Goal: Transaction & Acquisition: Purchase product/service

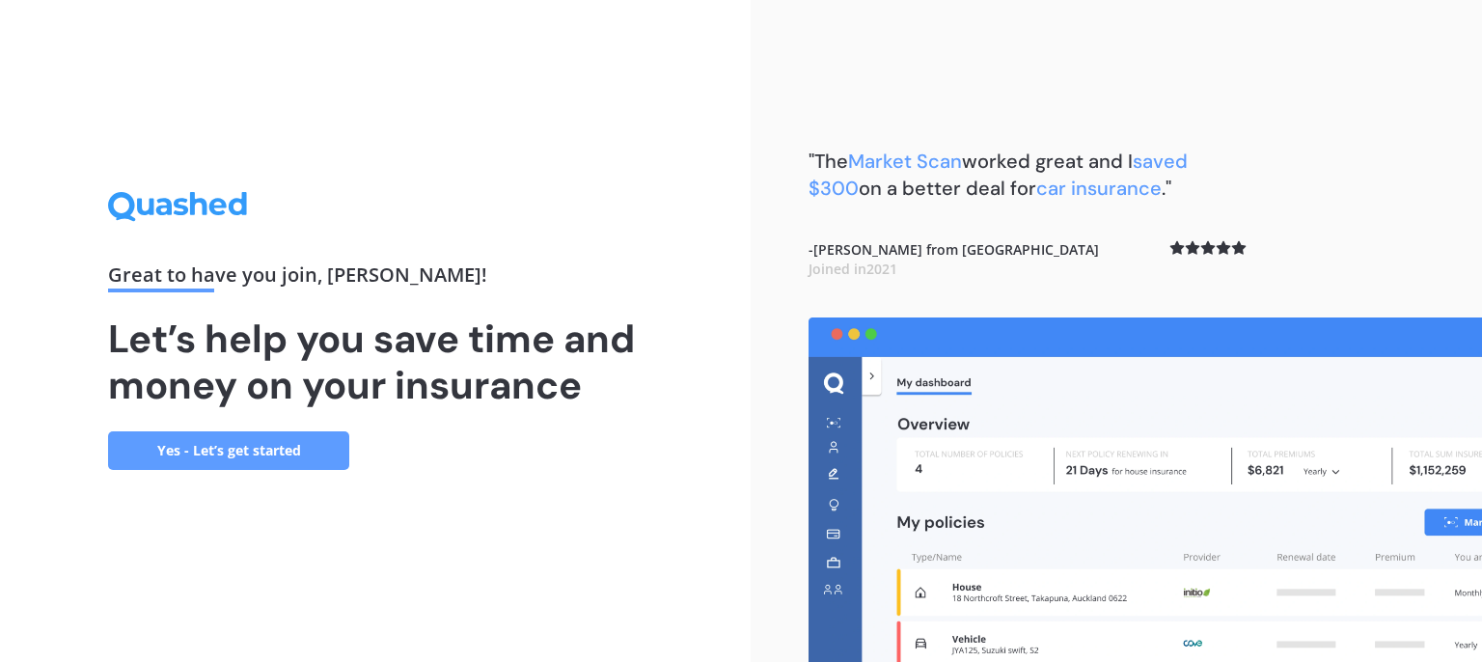
click at [281, 452] on link "Yes - Let’s get started" at bounding box center [228, 450] width 241 height 39
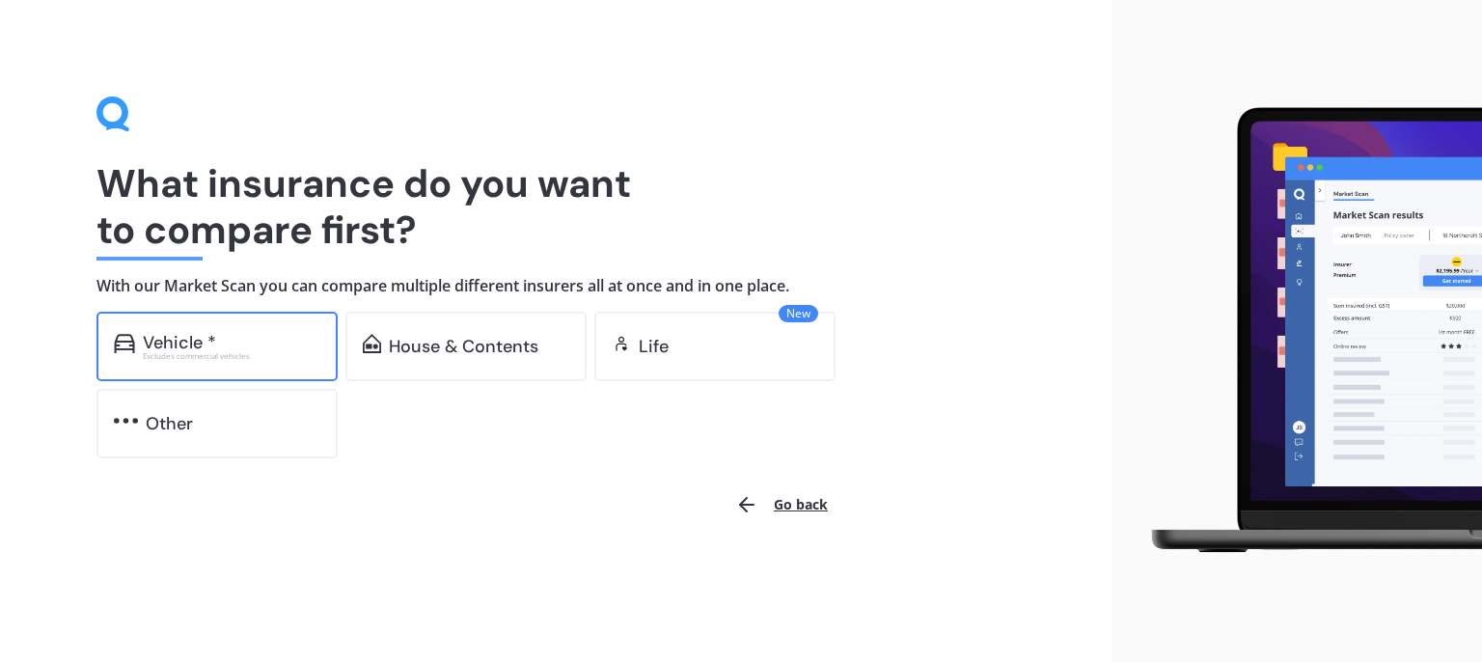
click at [190, 342] on div "Vehicle *" at bounding box center [179, 342] width 73 height 19
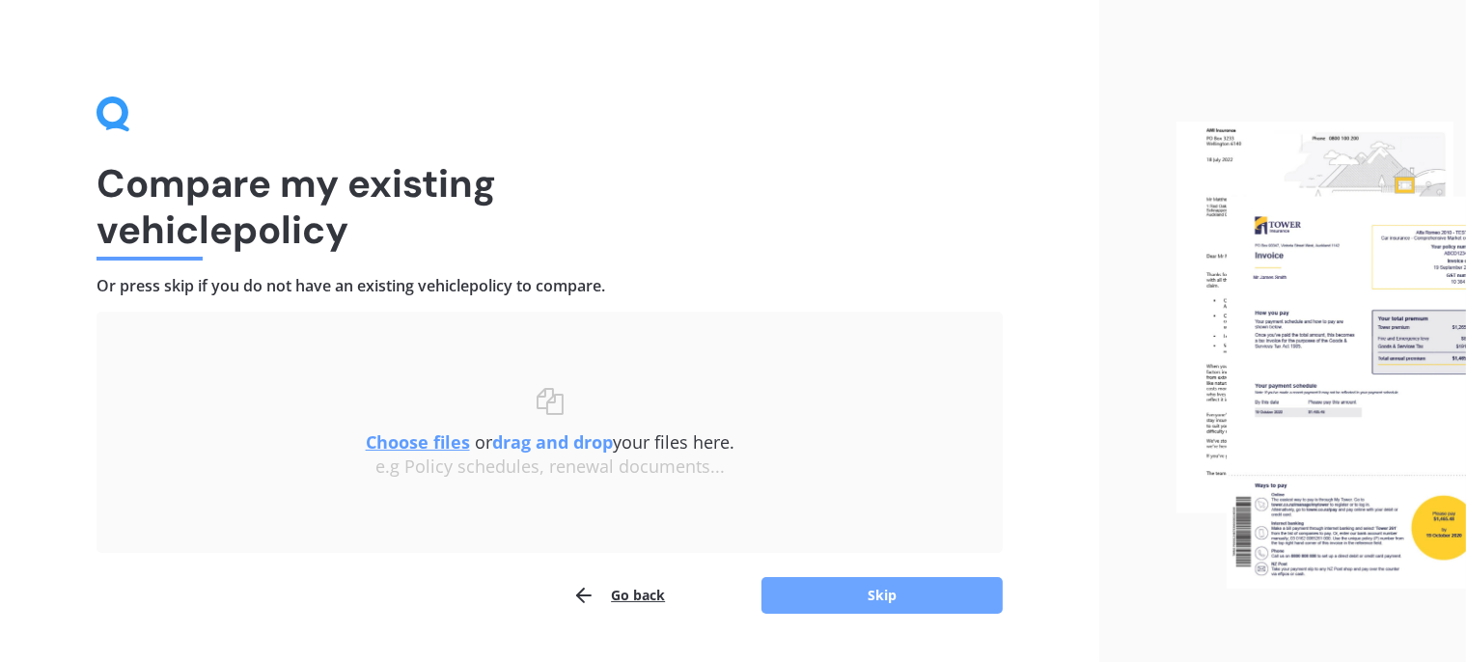
click at [887, 600] on button "Skip" at bounding box center [881, 595] width 241 height 37
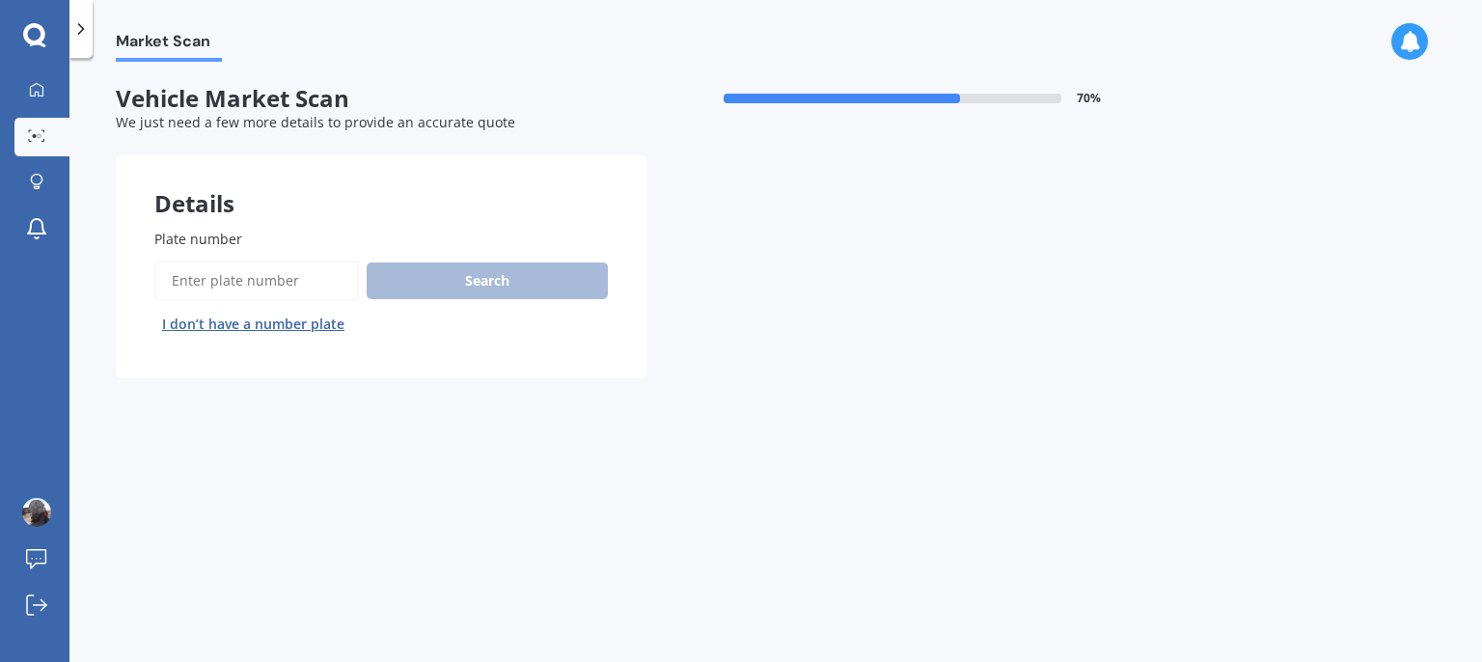
click at [328, 283] on input "Plate number" at bounding box center [256, 281] width 205 height 41
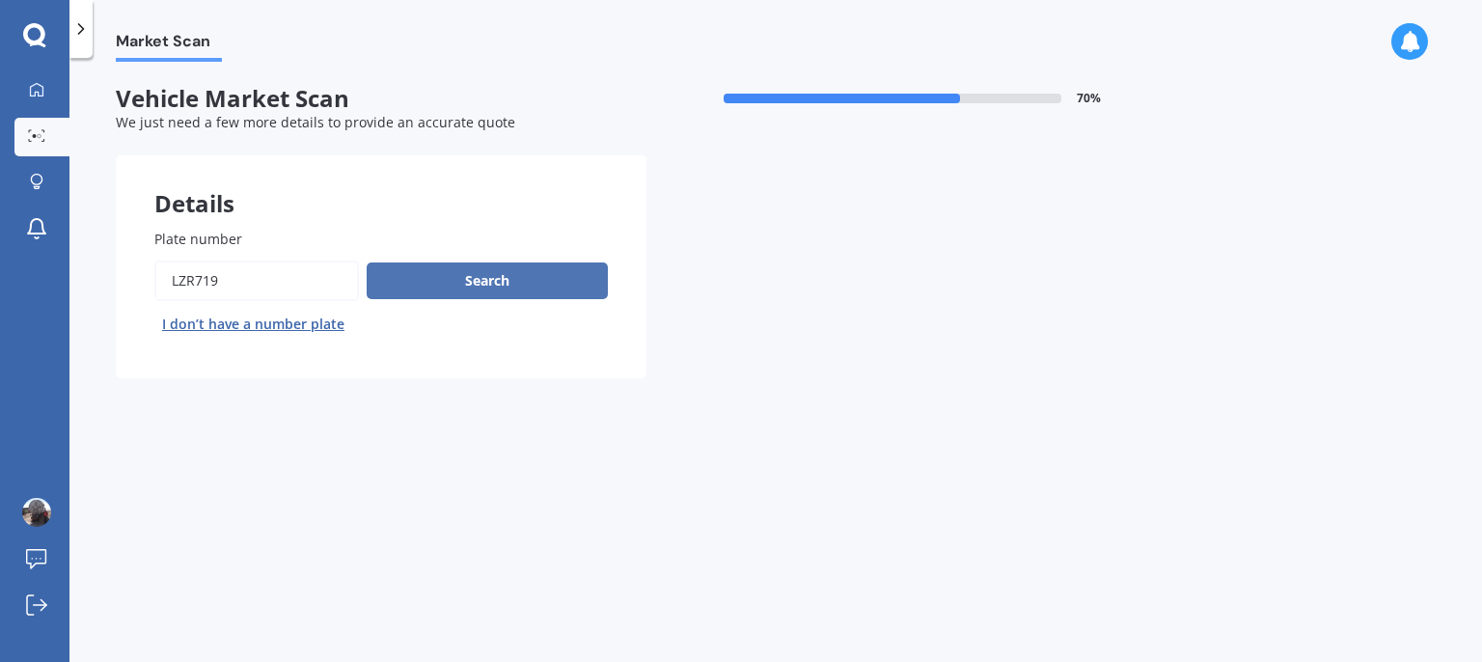
type input "LZR719"
click at [513, 279] on button "Search" at bounding box center [487, 280] width 241 height 37
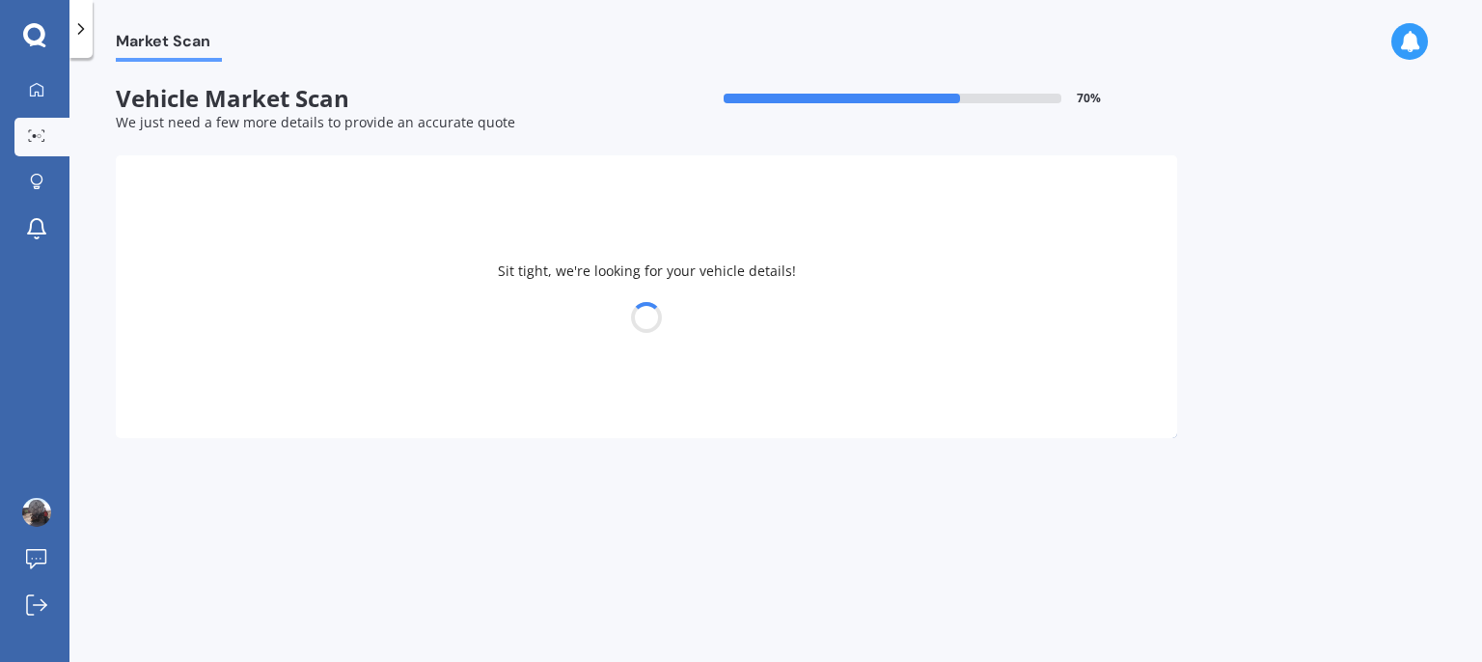
select select "NISSAN"
select select "X-TRAIL"
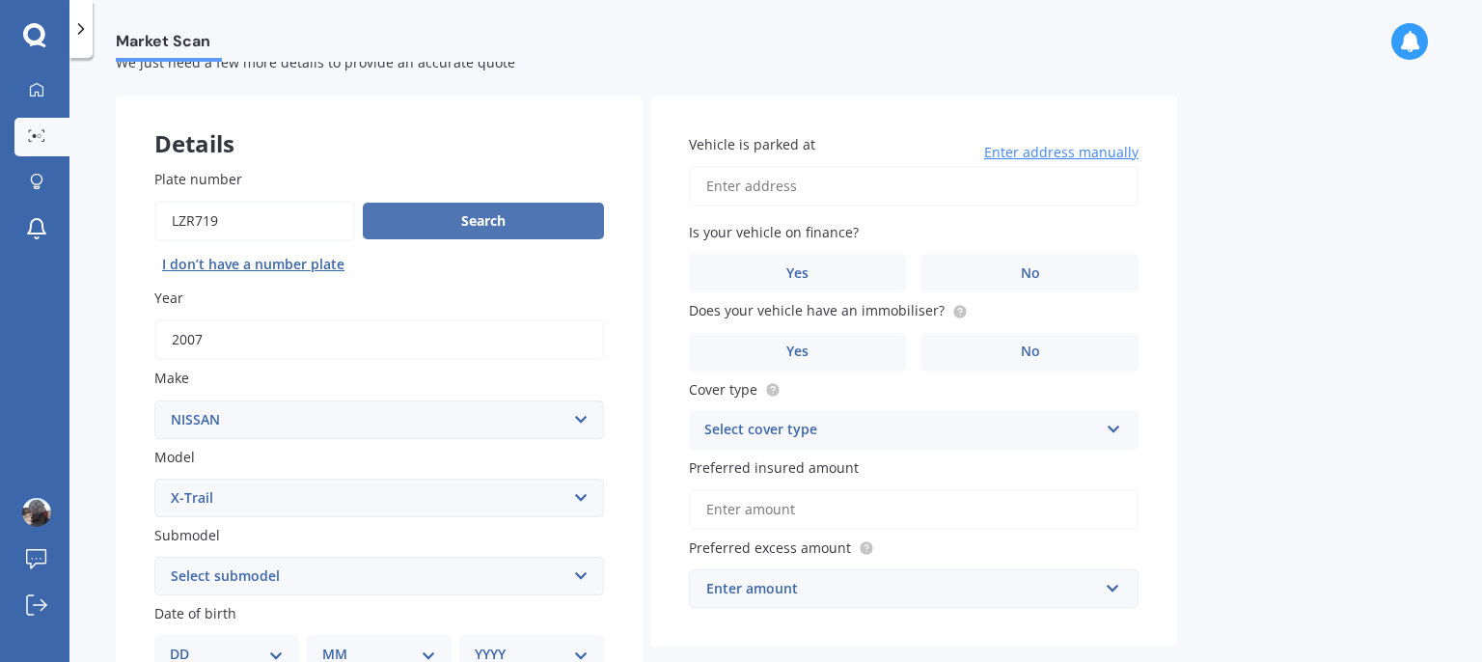
scroll to position [55, 0]
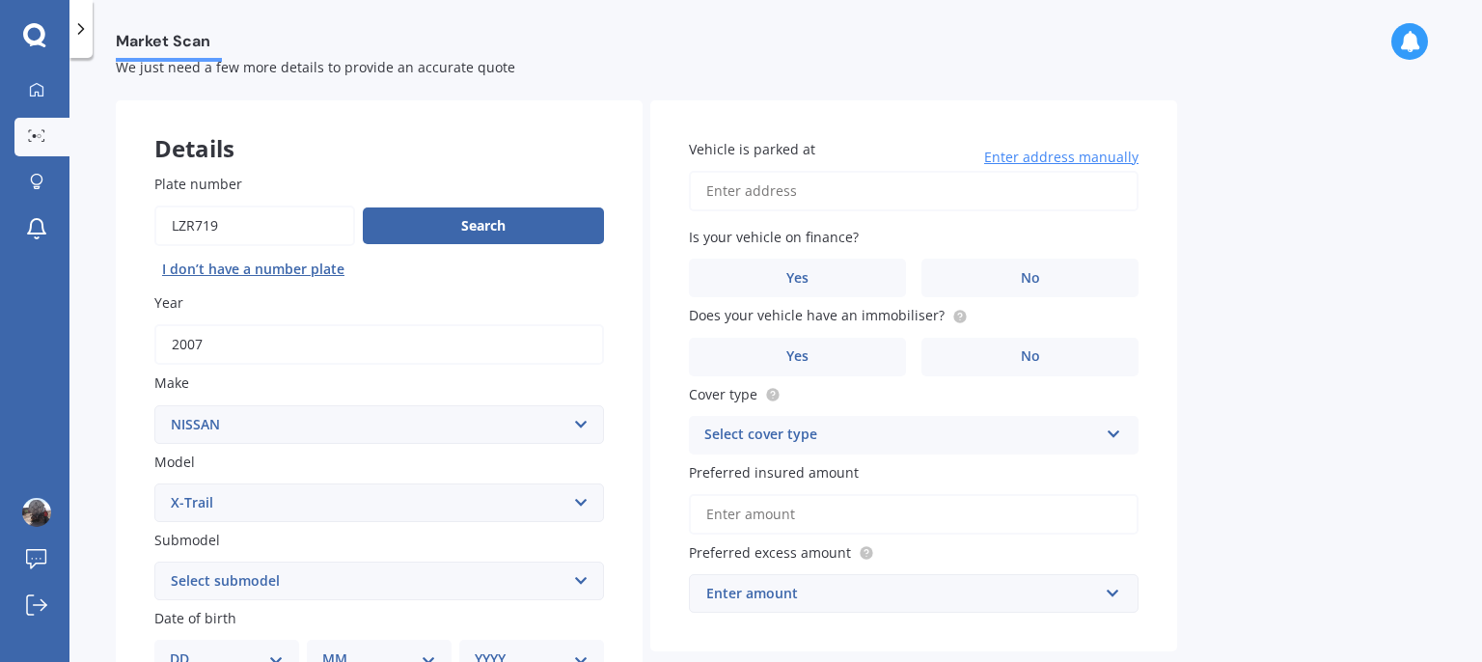
click at [1121, 428] on icon at bounding box center [1114, 431] width 16 height 14
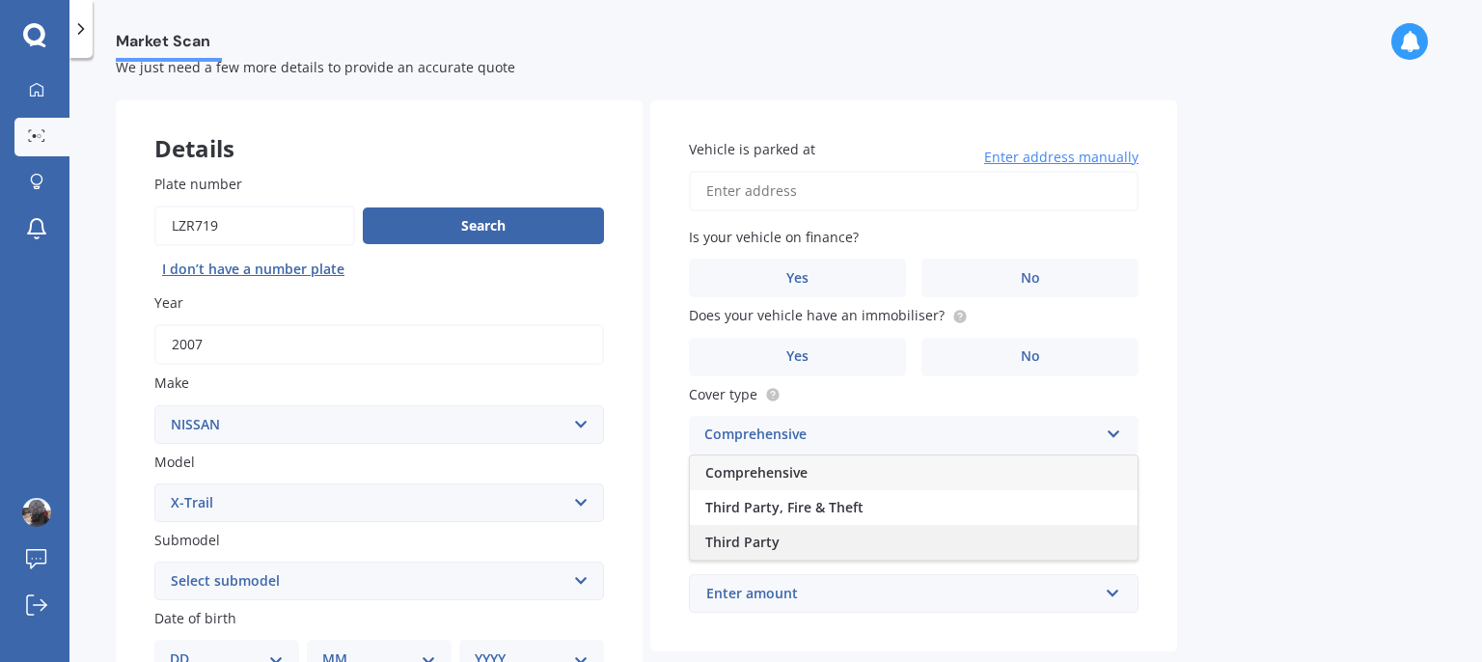
click at [929, 544] on div "Third Party" at bounding box center [914, 542] width 448 height 35
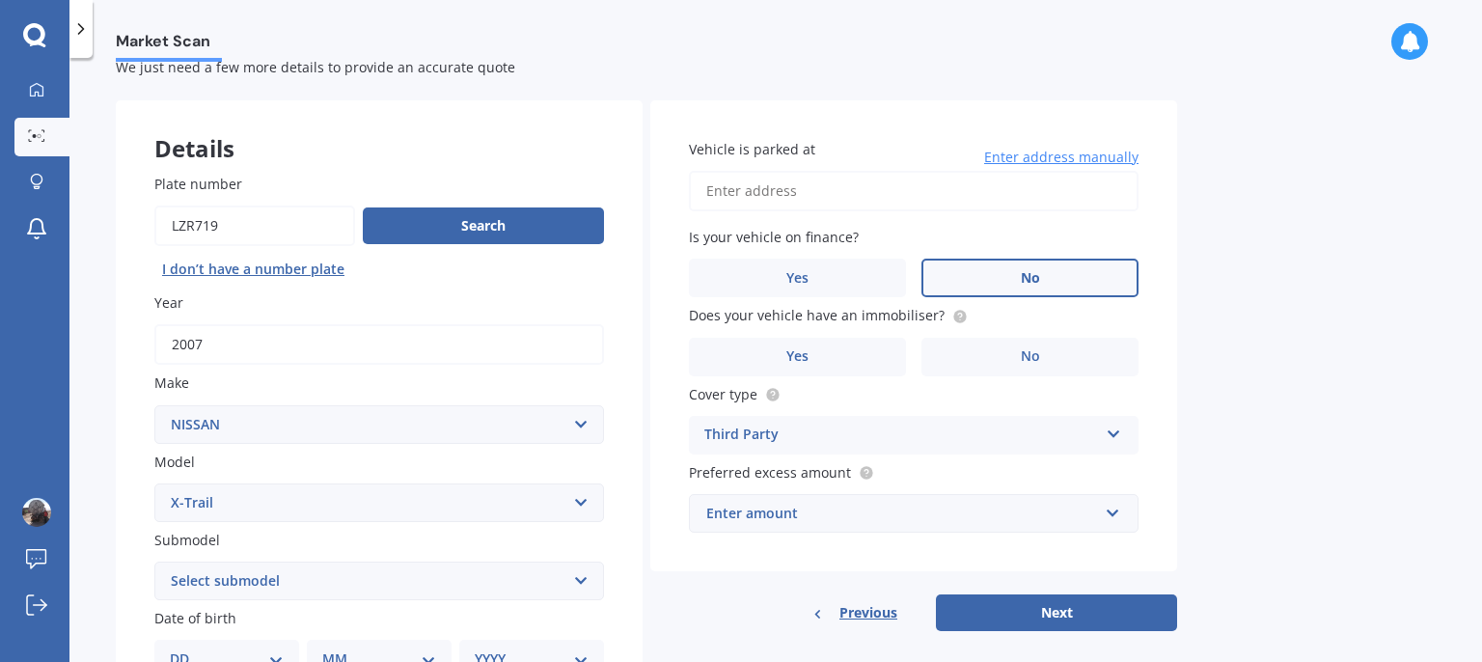
click at [1063, 268] on label "No" at bounding box center [1030, 278] width 217 height 39
click at [0, 0] on input "No" at bounding box center [0, 0] width 0 height 0
click at [832, 192] on input "Vehicle is parked at" at bounding box center [914, 191] width 450 height 41
type input "[STREET_ADDRESS]"
click at [990, 365] on label "No" at bounding box center [1030, 357] width 217 height 39
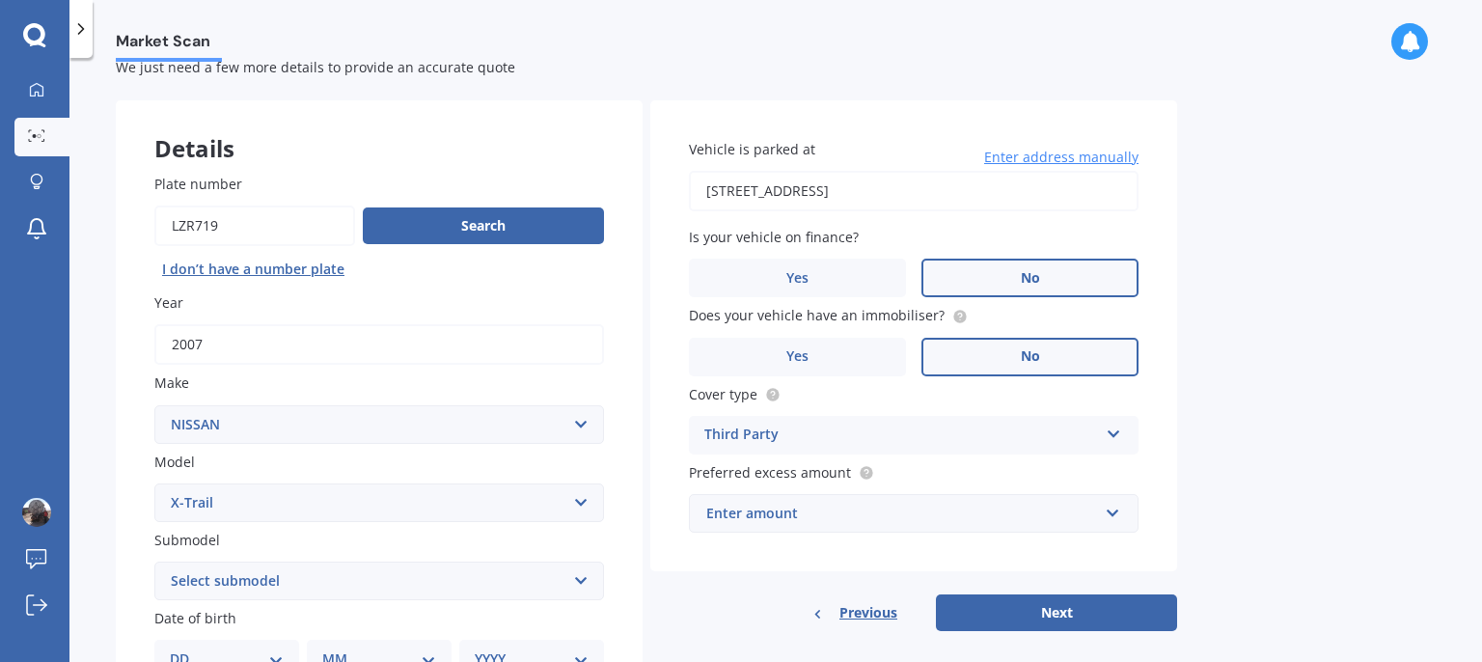
click at [0, 0] on input "No" at bounding box center [0, 0] width 0 height 0
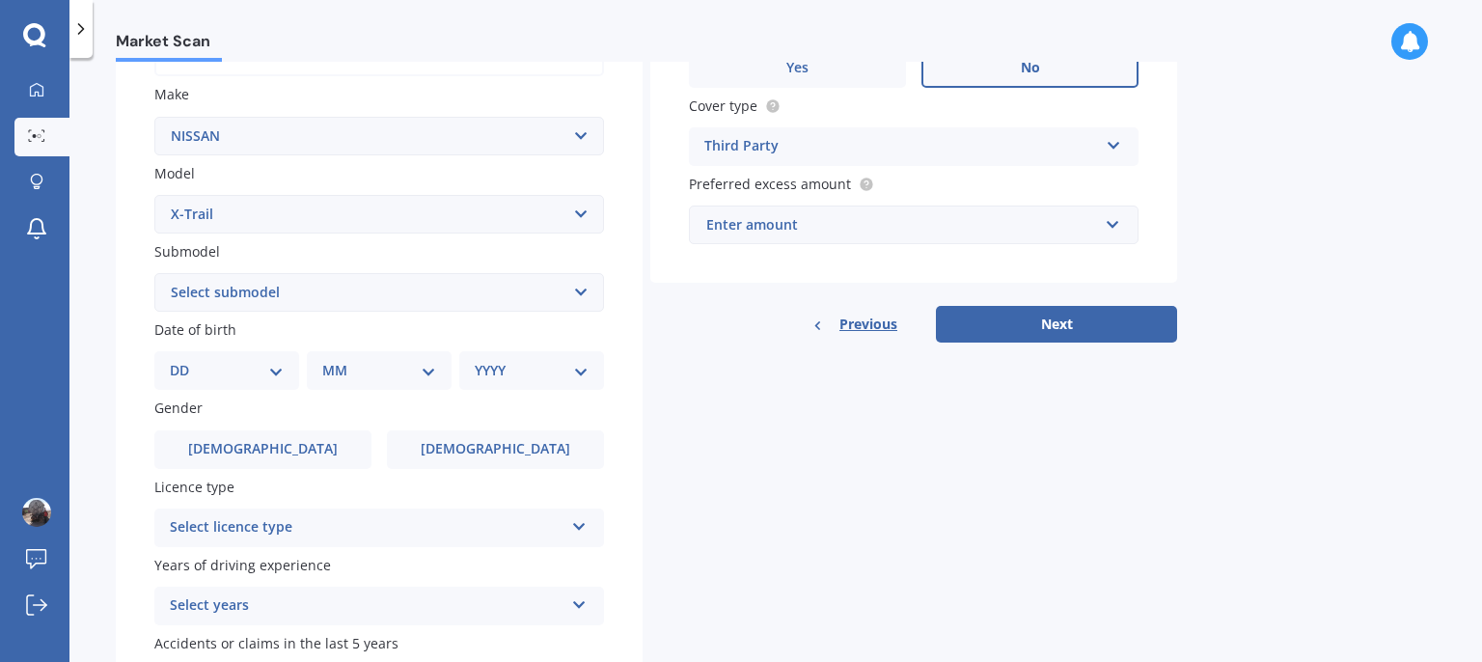
scroll to position [347, 0]
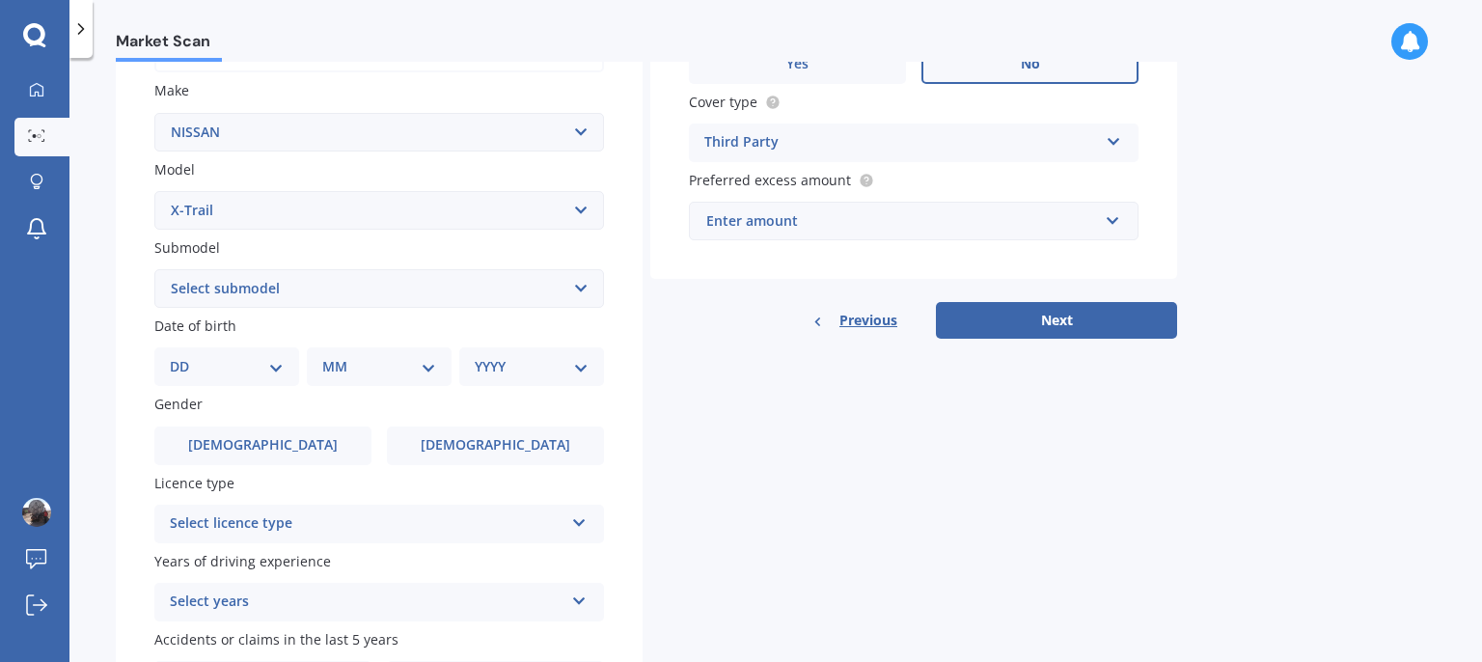
click at [170, 356] on select "DD 01 02 03 04 05 06 07 08 09 10 11 12 13 14 15 16 17 18 19 20 21 22 23 24 25 2…" at bounding box center [227, 366] width 114 height 21
select select "14"
click option "14" at bounding box center [0, 0] width 0 height 0
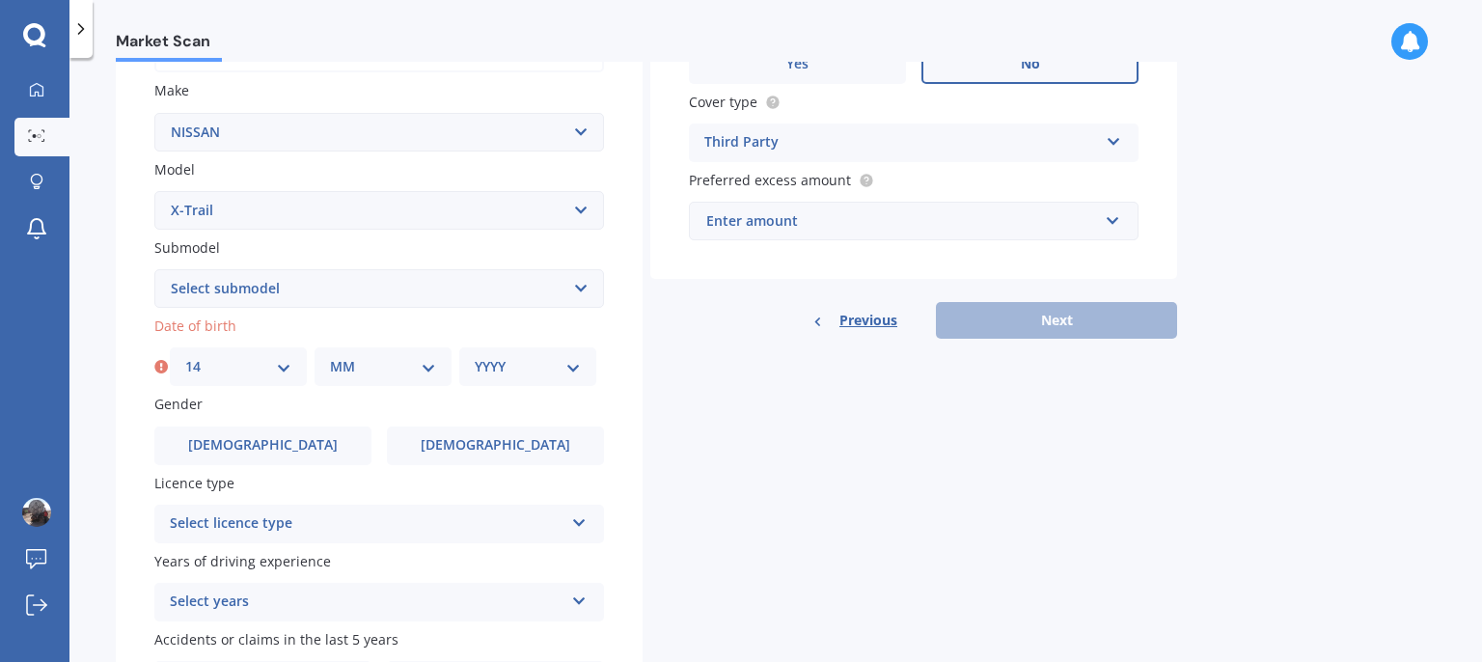
select select "05"
click option "05" at bounding box center [0, 0] width 0 height 0
click at [475, 356] on select "YYYY 2025 2024 2023 2022 2021 2020 2019 2018 2017 2016 2015 2014 2013 2012 2011…" at bounding box center [528, 366] width 106 height 21
select select "1947"
click option "1947" at bounding box center [0, 0] width 0 height 0
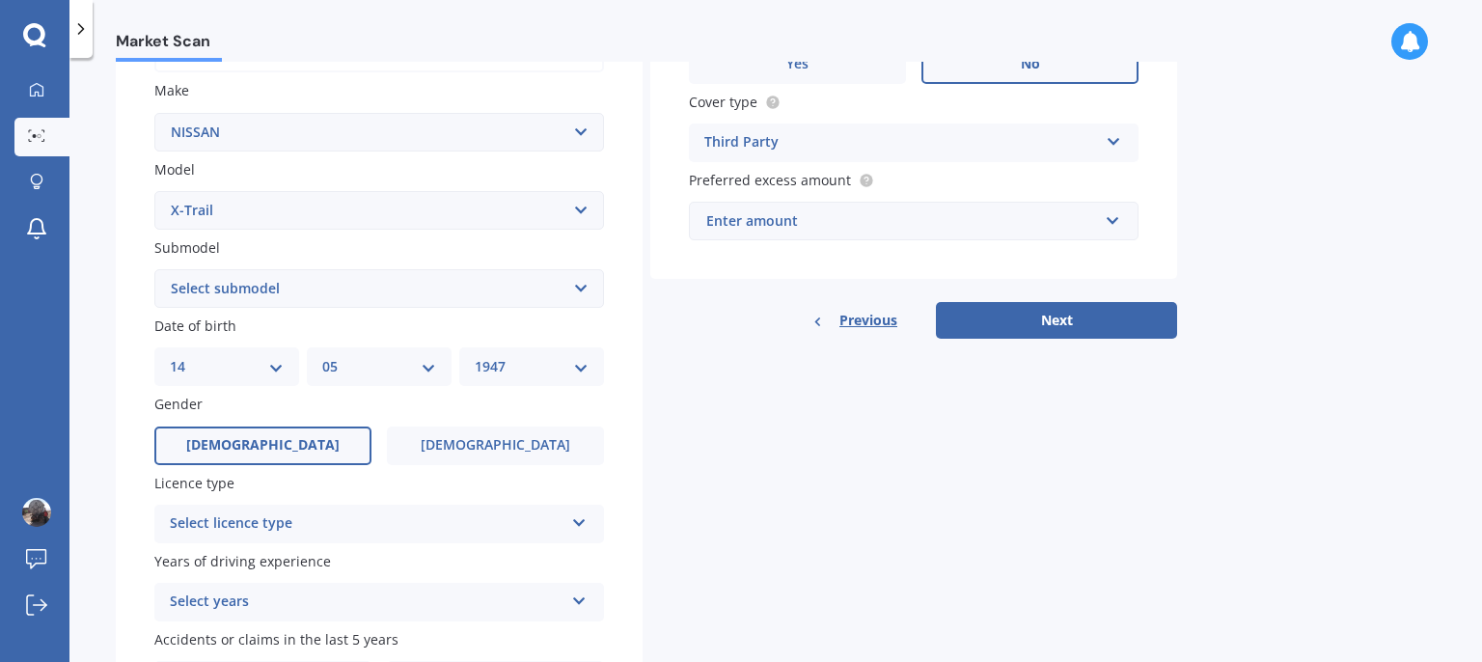
click at [277, 448] on span "[DEMOGRAPHIC_DATA]" at bounding box center [262, 445] width 153 height 16
click at [0, 0] on input "[DEMOGRAPHIC_DATA]" at bounding box center [0, 0] width 0 height 0
click at [577, 522] on icon at bounding box center [579, 519] width 16 height 14
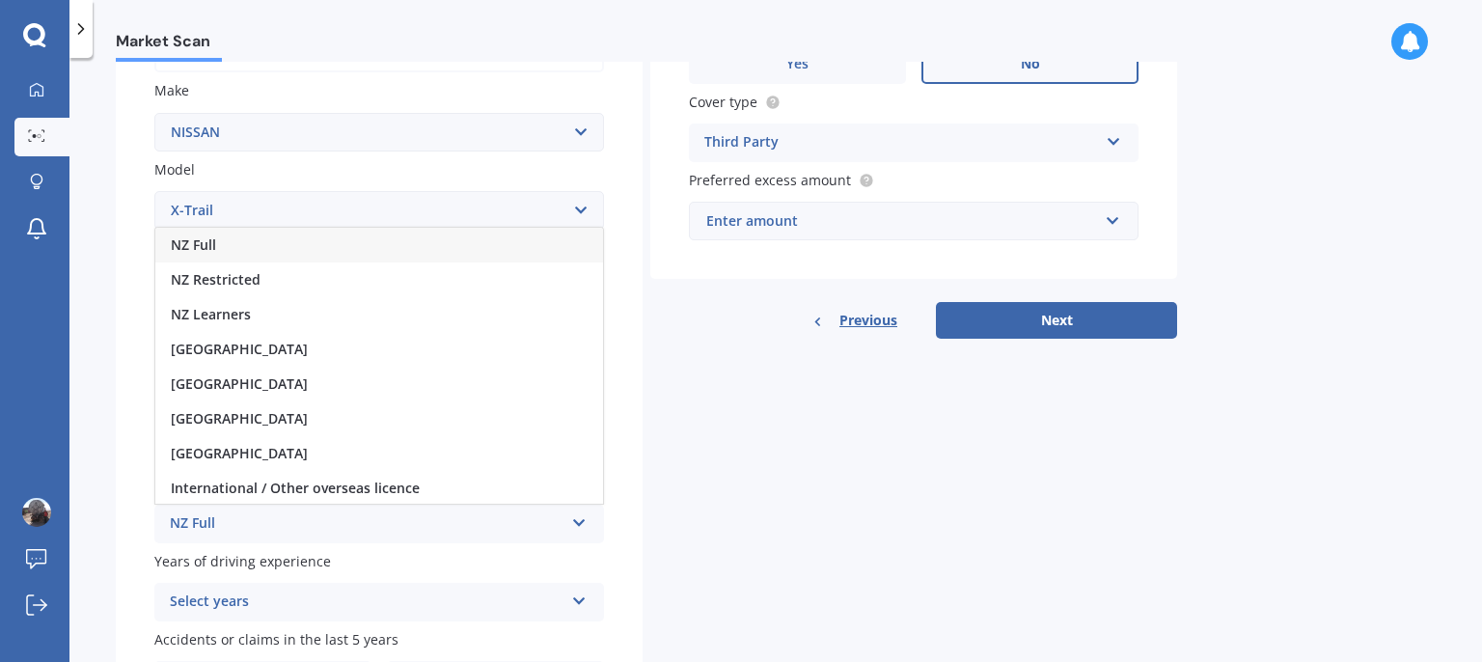
click at [511, 247] on div "NZ Full" at bounding box center [379, 245] width 448 height 35
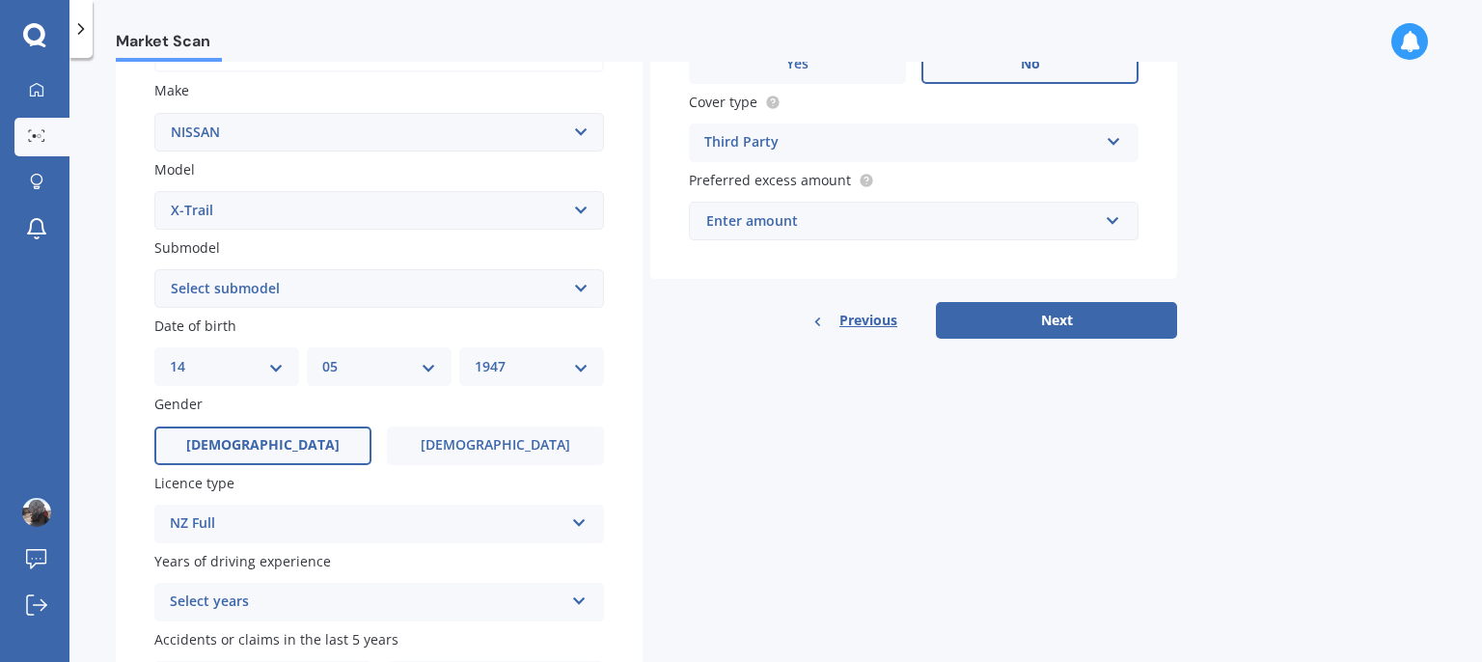
click at [581, 604] on icon at bounding box center [579, 598] width 16 height 14
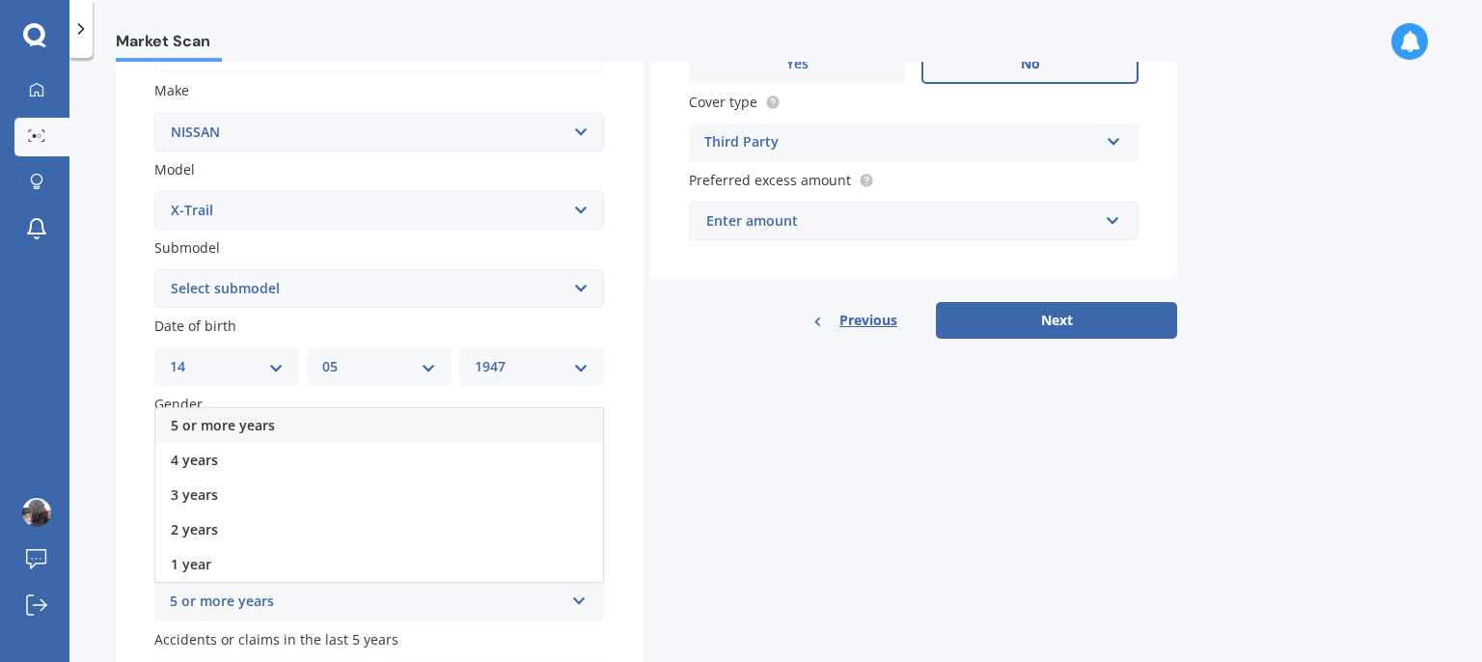
click at [525, 415] on div "5 or more years" at bounding box center [379, 425] width 448 height 35
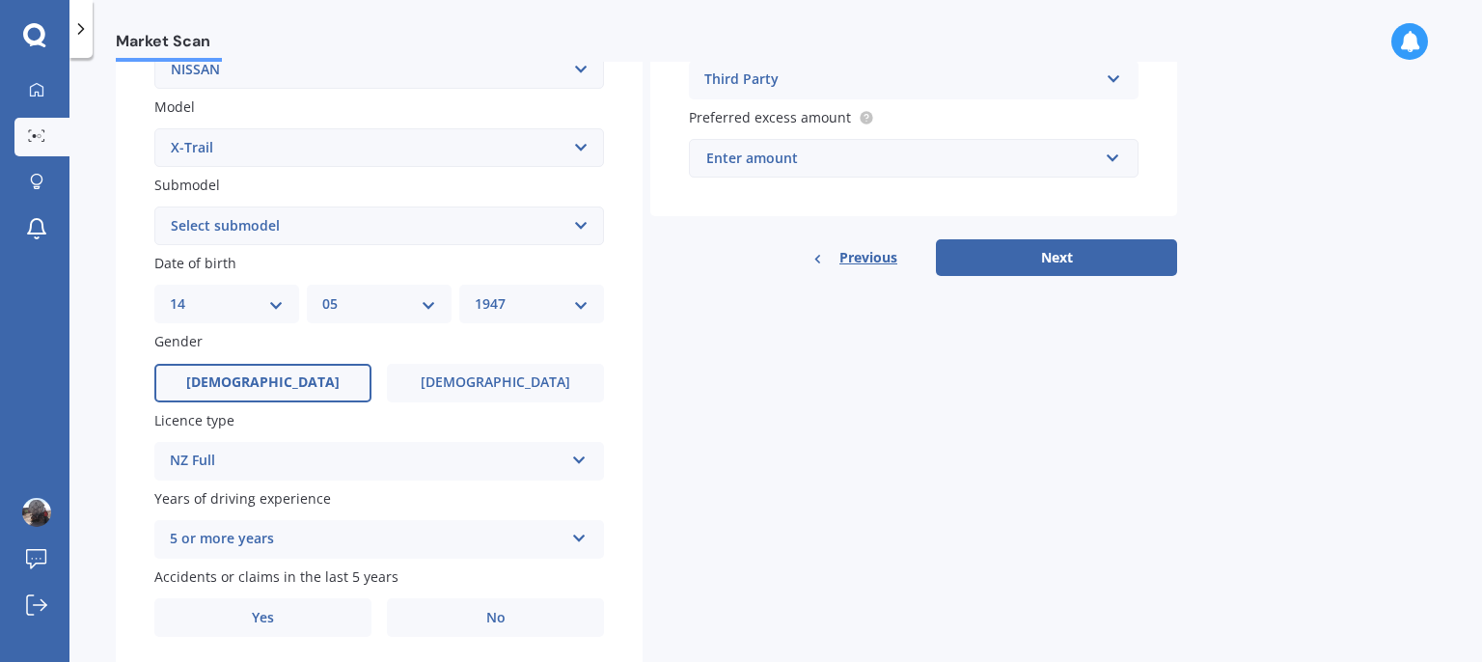
scroll to position [479, 0]
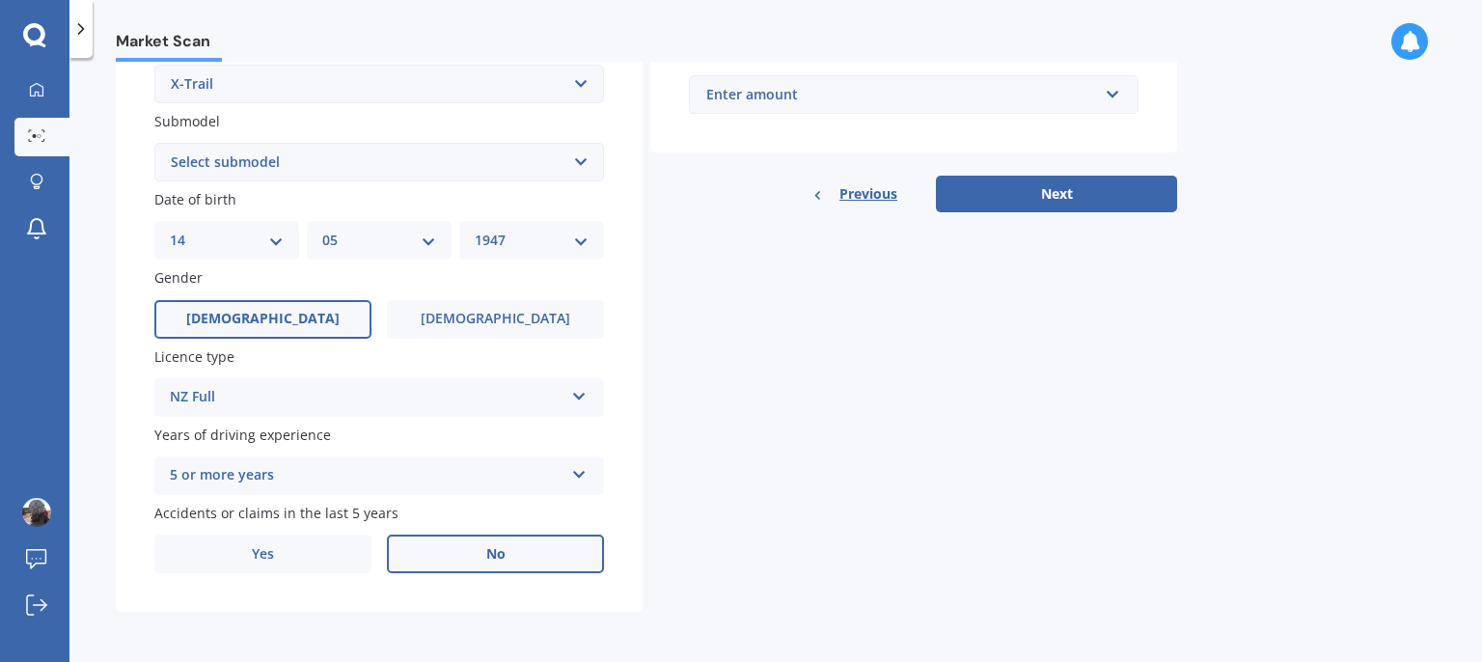
click at [496, 554] on span "No" at bounding box center [495, 554] width 19 height 16
click at [0, 0] on input "No" at bounding box center [0, 0] width 0 height 0
click at [496, 554] on span "No" at bounding box center [495, 554] width 19 height 16
click at [0, 0] on input "No" at bounding box center [0, 0] width 0 height 0
click at [1060, 192] on button "Next" at bounding box center [1056, 194] width 241 height 37
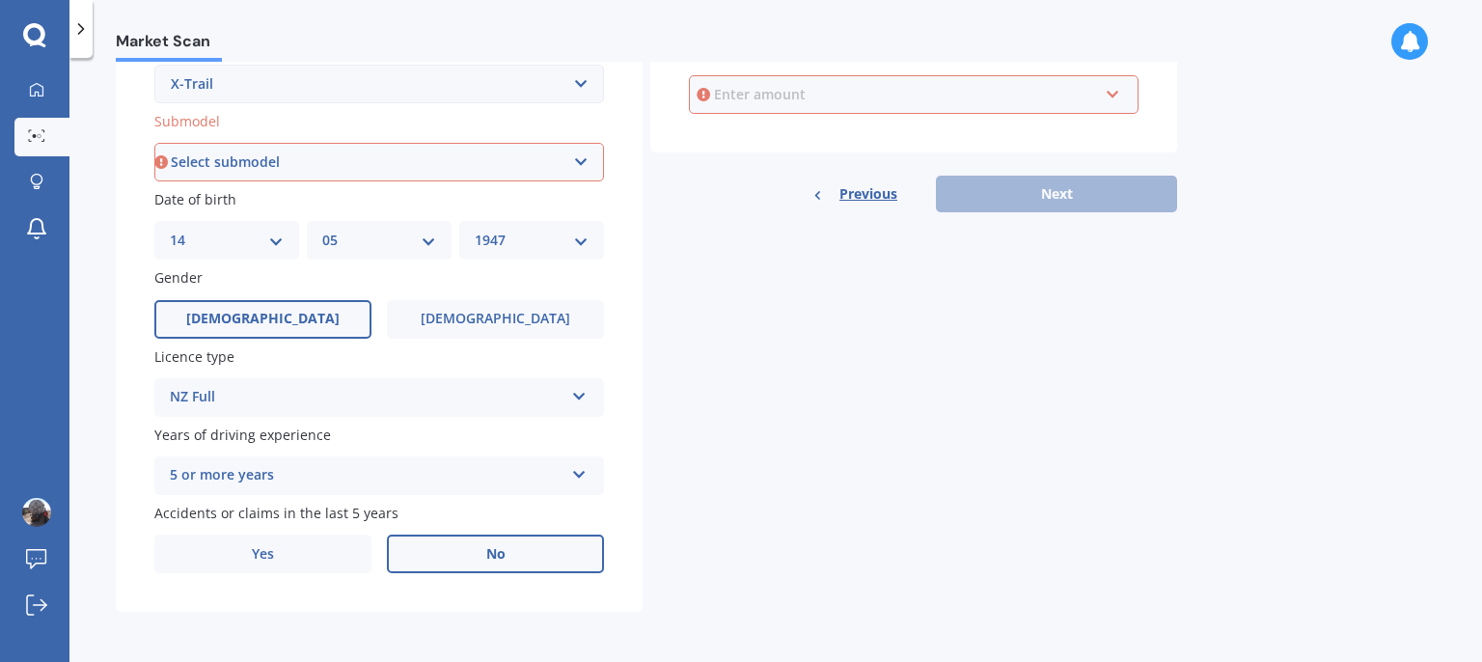
click at [1113, 87] on input "text" at bounding box center [907, 94] width 432 height 37
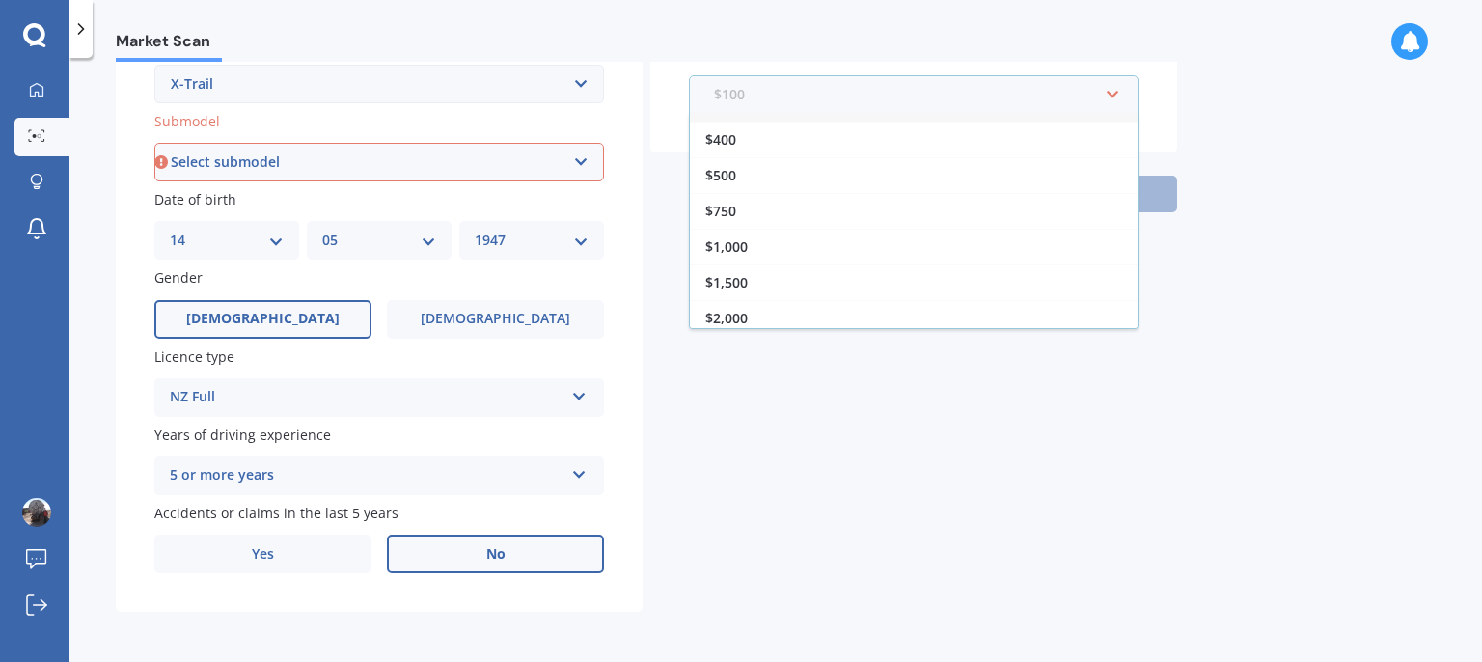
scroll to position [32, 0]
click at [1326, 119] on div "Market Scan Vehicle Market Scan 70 % We just need a few more details to provide…" at bounding box center [775, 364] width 1413 height 604
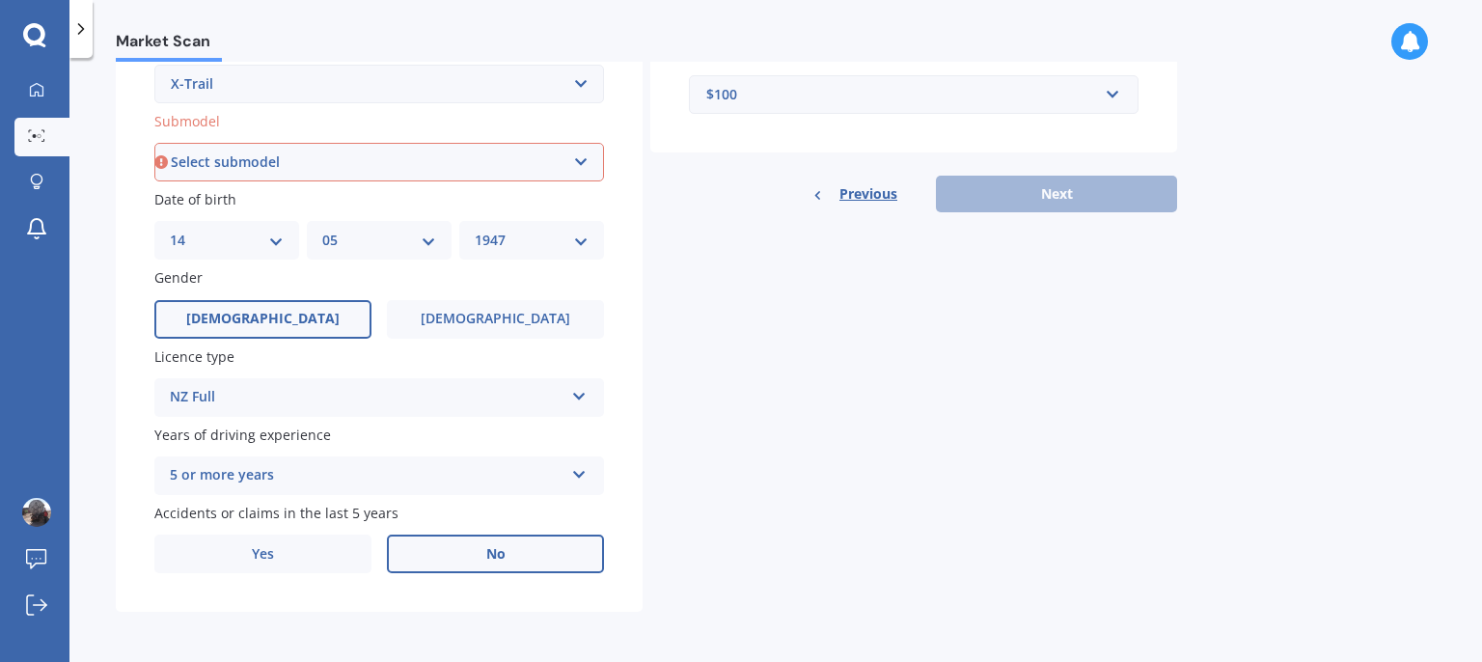
click at [1072, 196] on div "Previous Next" at bounding box center [913, 194] width 527 height 37
click at [154, 143] on select "Select submodel (All Other) 2000cc Hybrid 2WD non-turbo 4WD 20X Petrol ST ST 4W…" at bounding box center [379, 162] width 450 height 39
select select "TI 4WD"
click option "TI 4WD" at bounding box center [0, 0] width 0 height 0
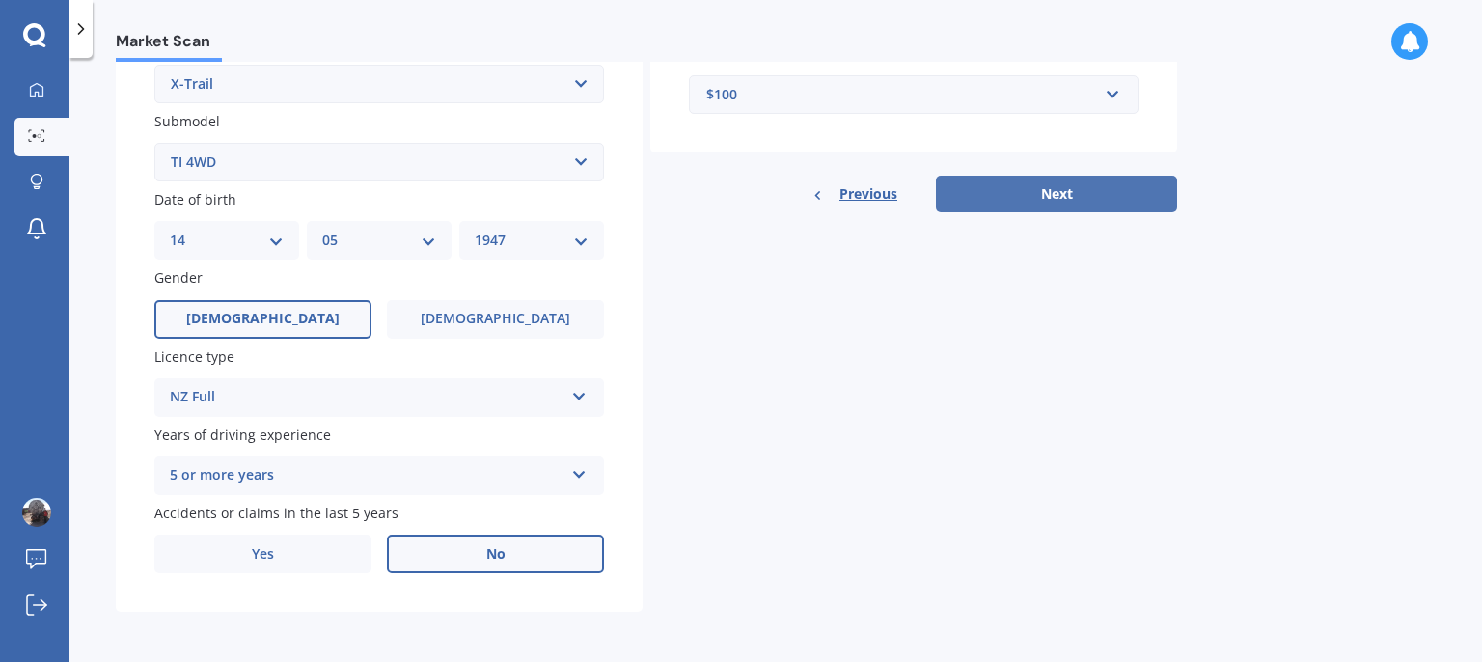
click at [1071, 191] on button "Next" at bounding box center [1056, 194] width 241 height 37
select select "14"
select select "05"
select select "1947"
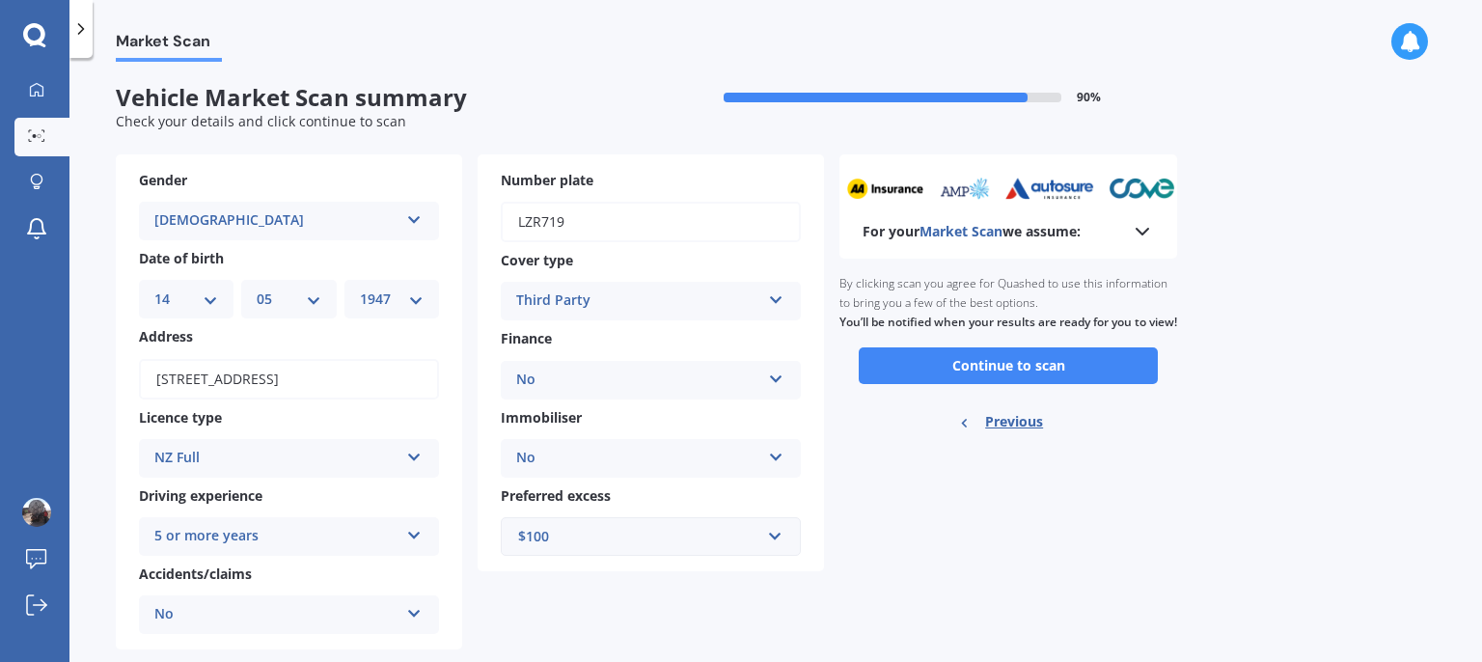
scroll to position [0, 0]
click at [1009, 383] on button "Continue to scan" at bounding box center [1008, 366] width 299 height 37
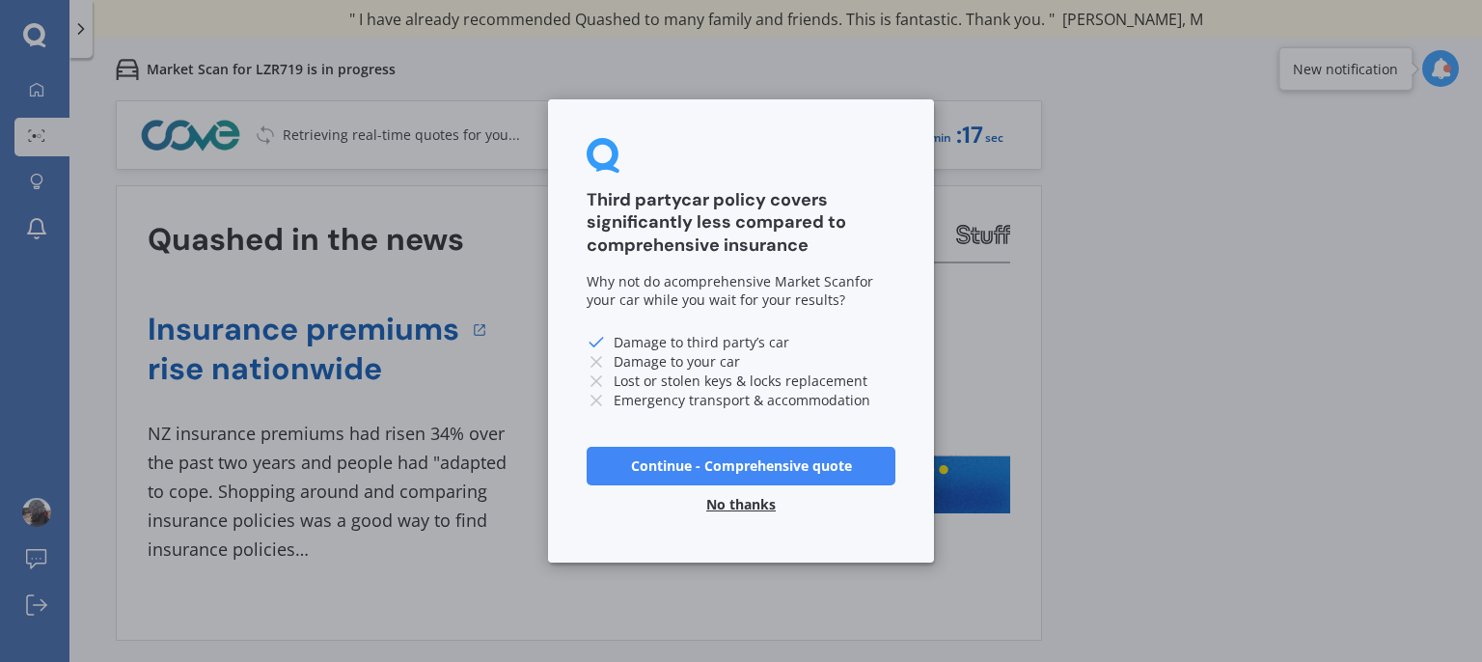
click at [721, 505] on button "No thanks" at bounding box center [741, 504] width 93 height 39
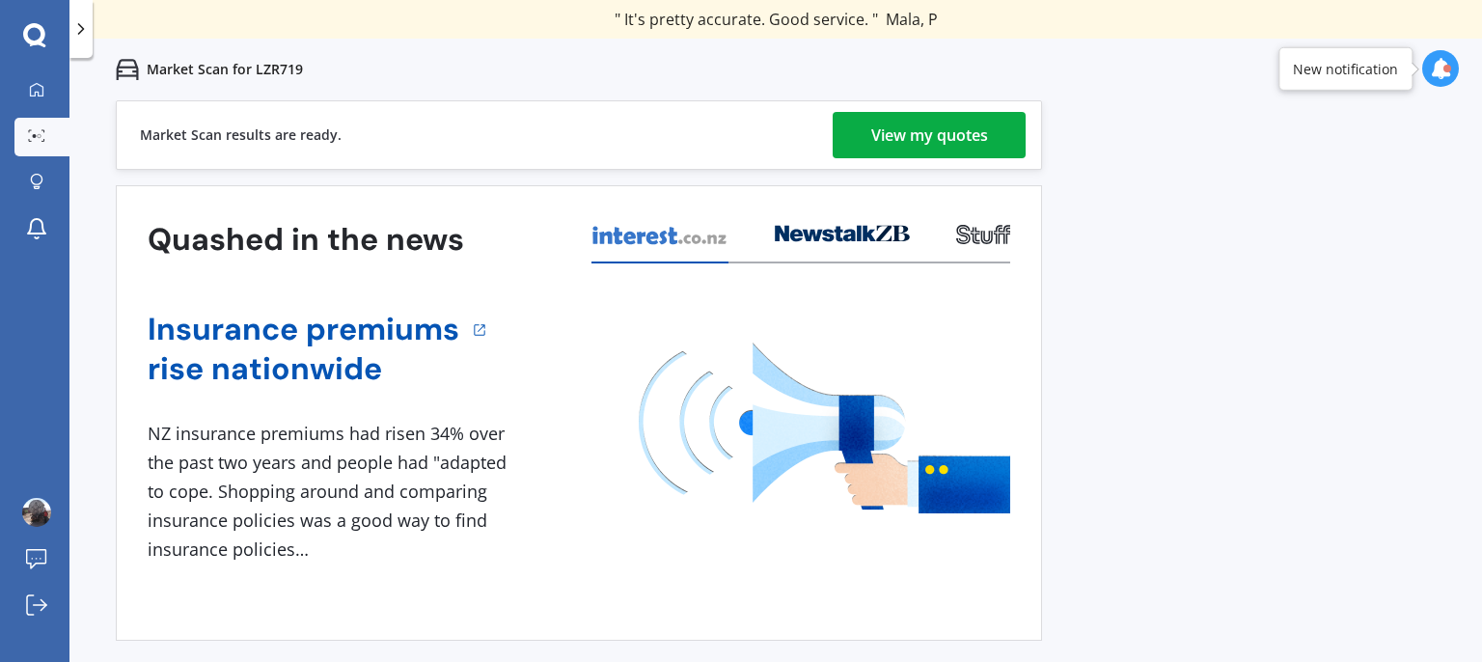
click at [926, 135] on div "View my quotes" at bounding box center [929, 135] width 117 height 46
